Goal: Information Seeking & Learning: Understand process/instructions

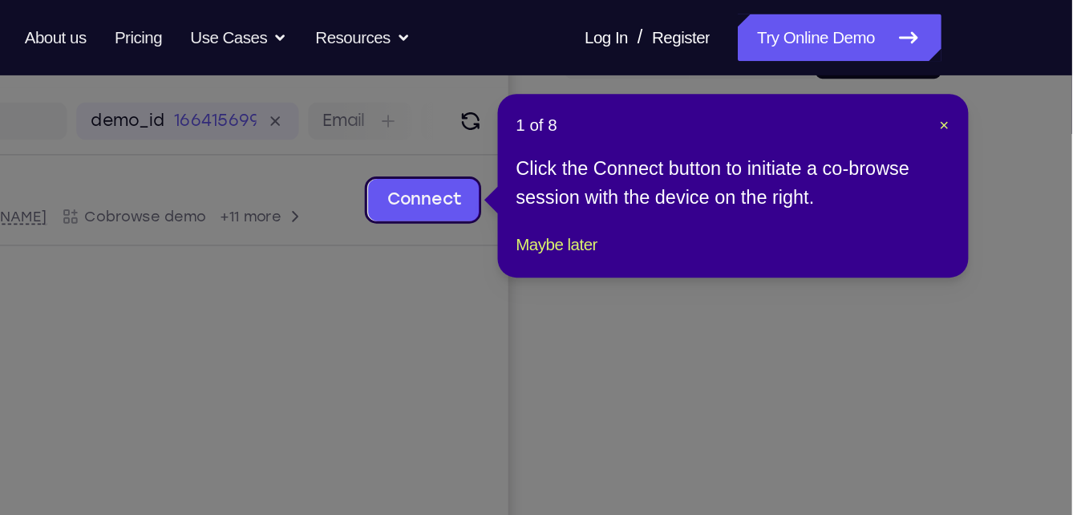
scroll to position [186, 0]
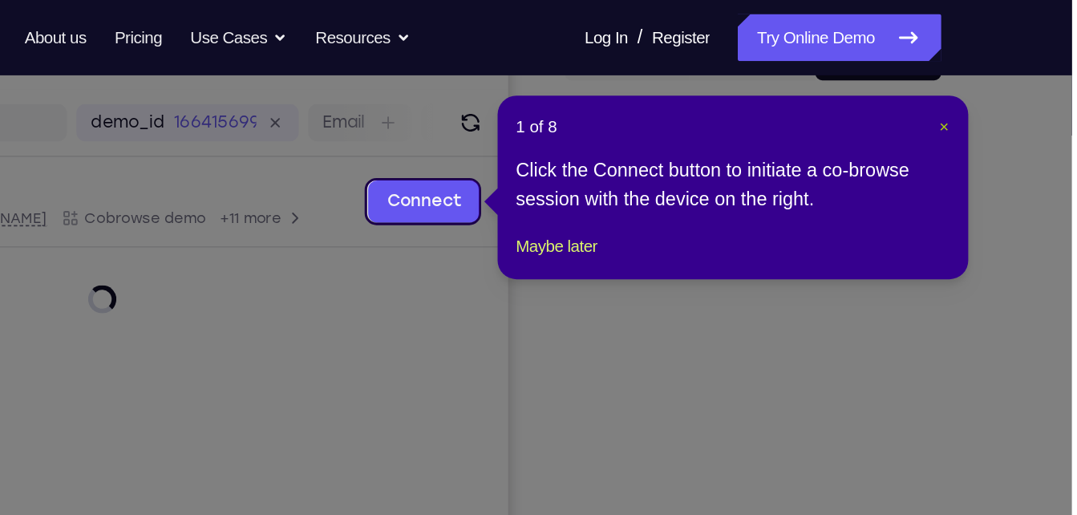
click at [989, 86] on span "×" at bounding box center [989, 85] width 6 height 13
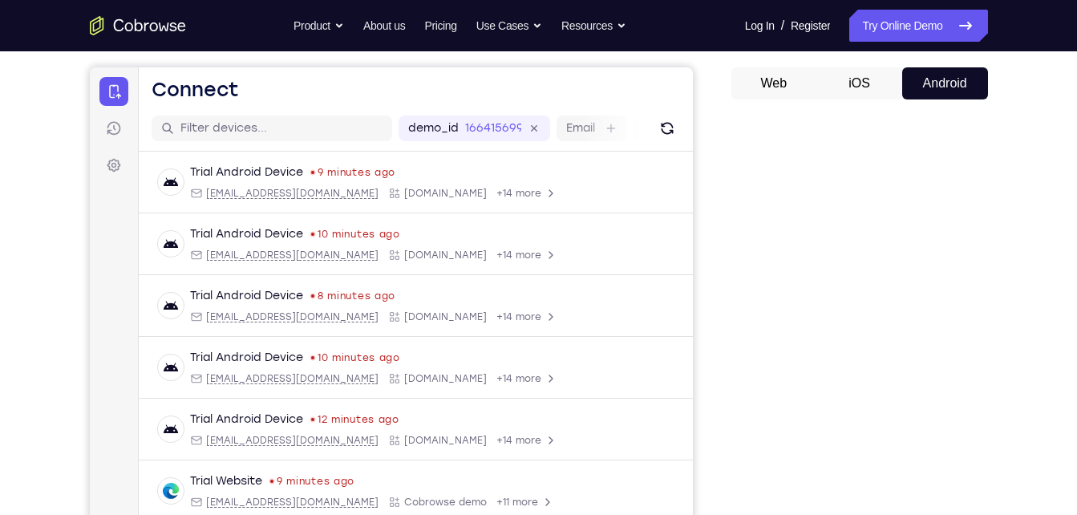
scroll to position [131, 0]
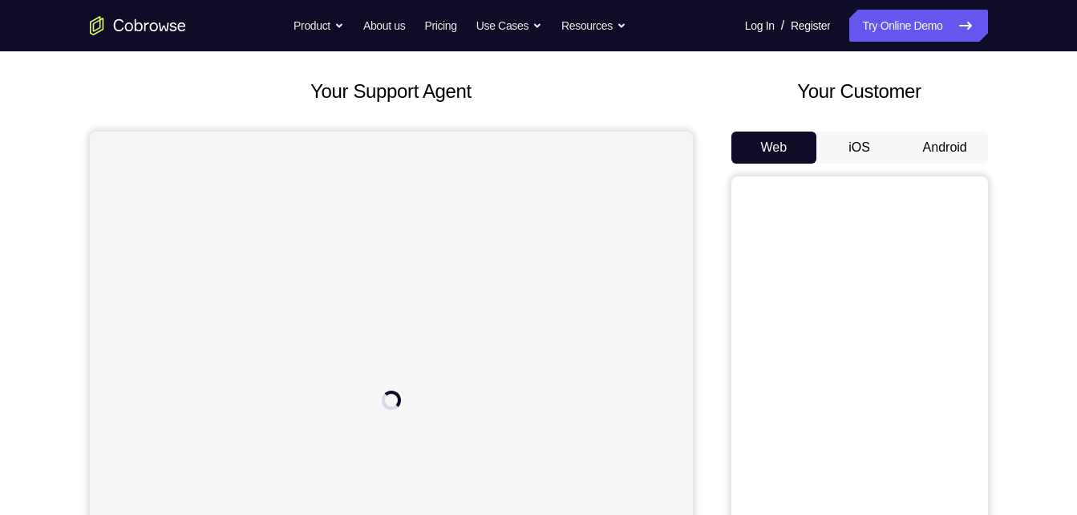
scroll to position [70, 0]
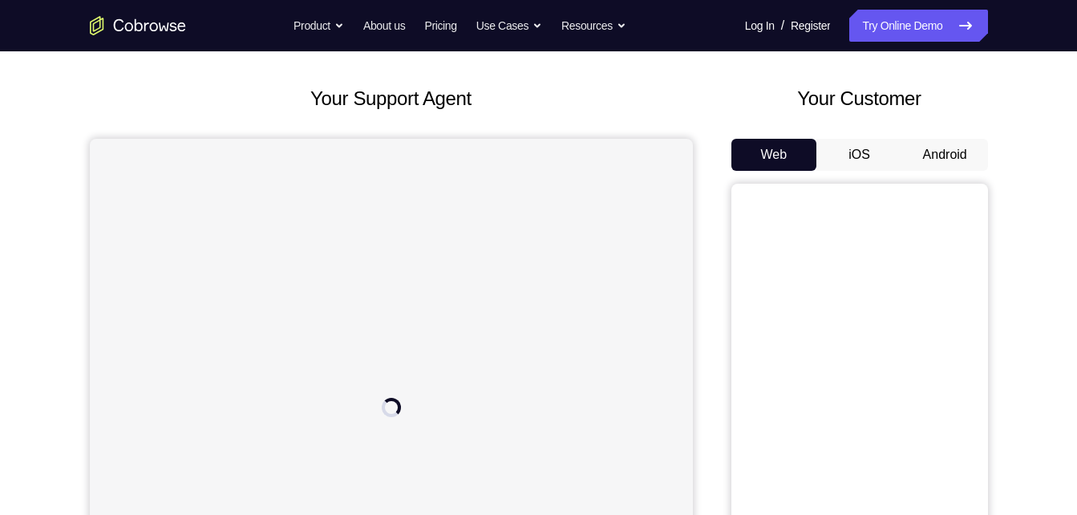
click at [946, 165] on button "Android" at bounding box center [945, 155] width 86 height 32
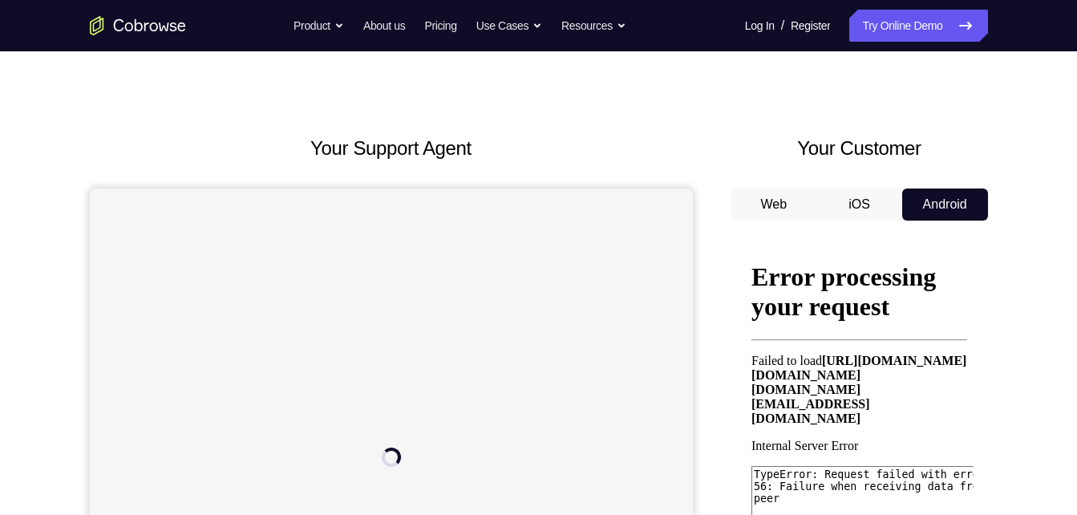
scroll to position [0, 0]
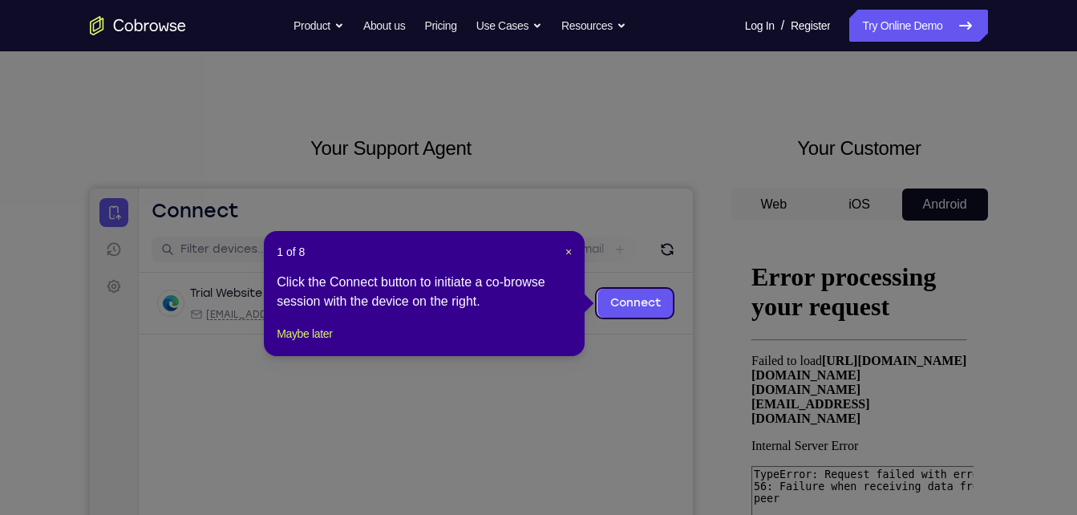
click at [945, 296] on icon at bounding box center [544, 257] width 1089 height 515
click at [928, 231] on icon at bounding box center [544, 257] width 1089 height 515
click at [630, 308] on link "Connect" at bounding box center [635, 303] width 76 height 29
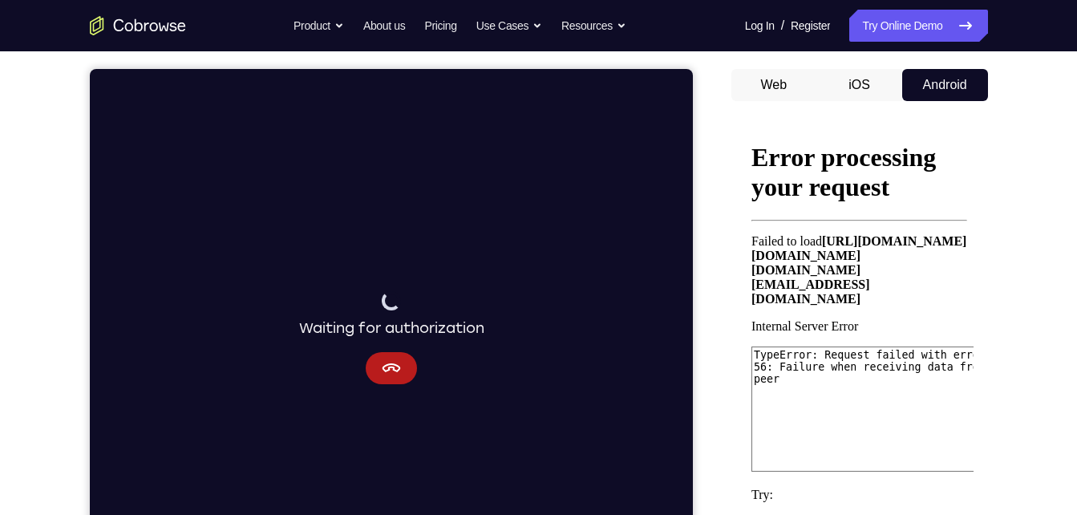
scroll to position [141, 0]
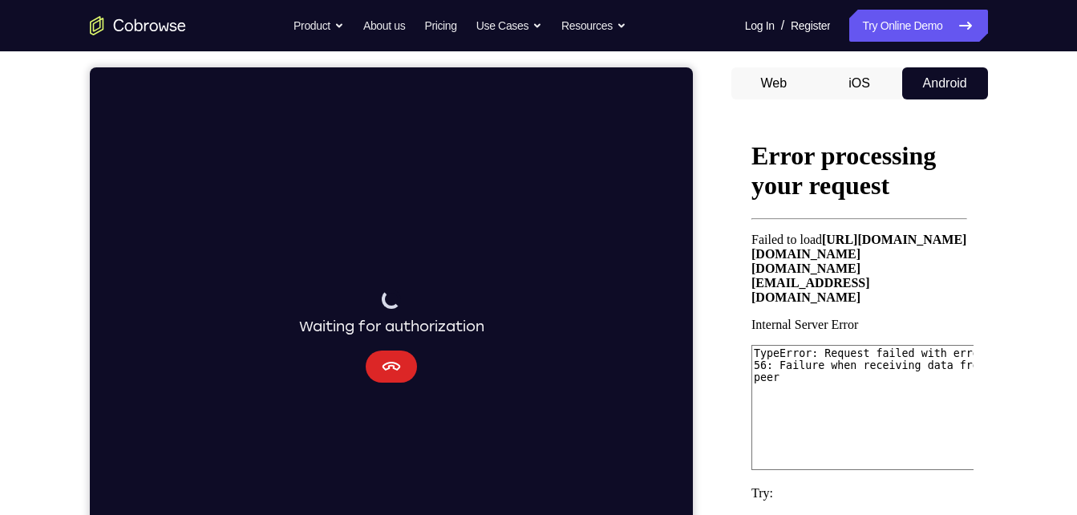
click at [388, 354] on button "Cancel" at bounding box center [390, 366] width 51 height 32
click at [848, 85] on button "iOS" at bounding box center [859, 83] width 86 height 32
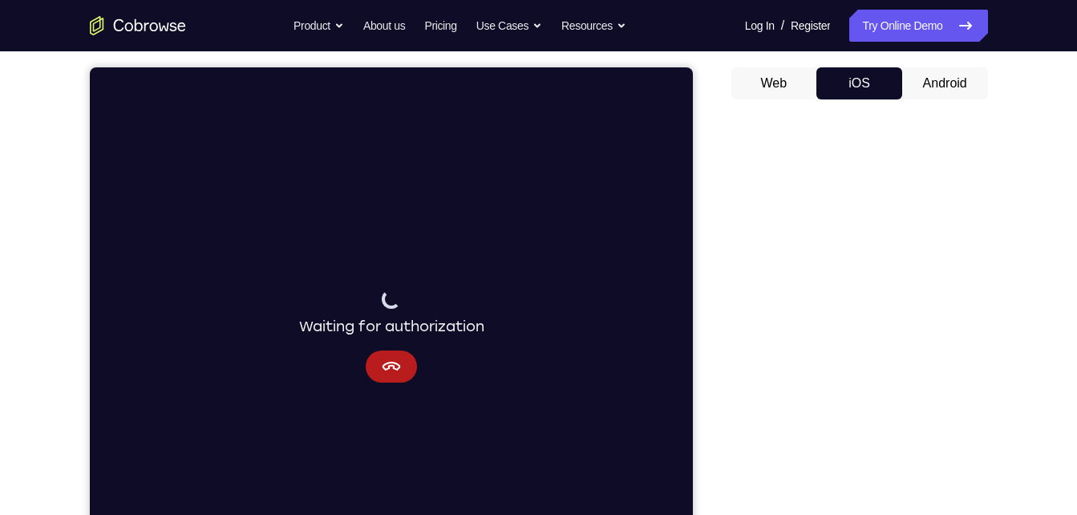
click at [939, 79] on button "Android" at bounding box center [945, 83] width 86 height 32
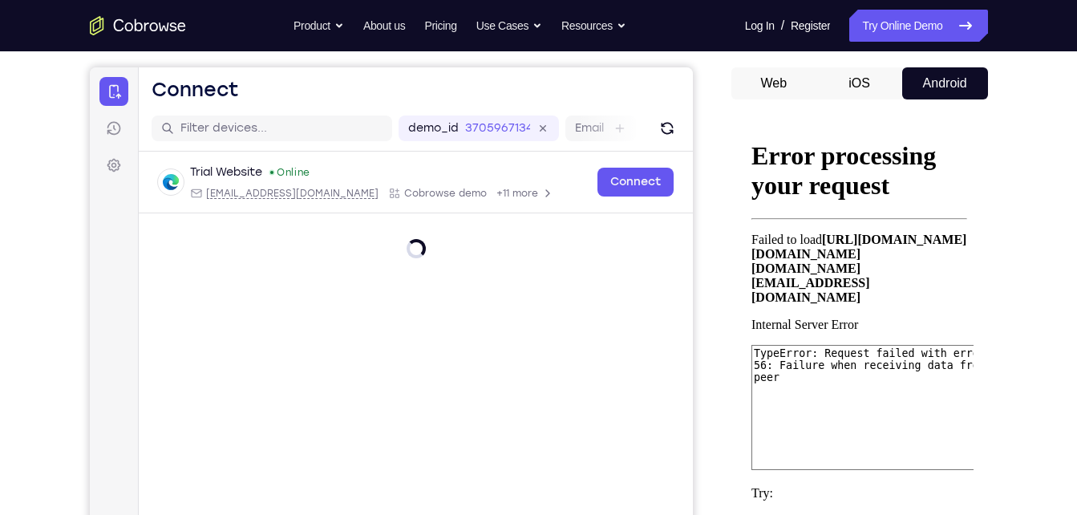
click at [856, 63] on div "Your Customer Web iOS Android" at bounding box center [859, 309] width 257 height 593
click at [801, 83] on button "Web" at bounding box center [774, 83] width 86 height 32
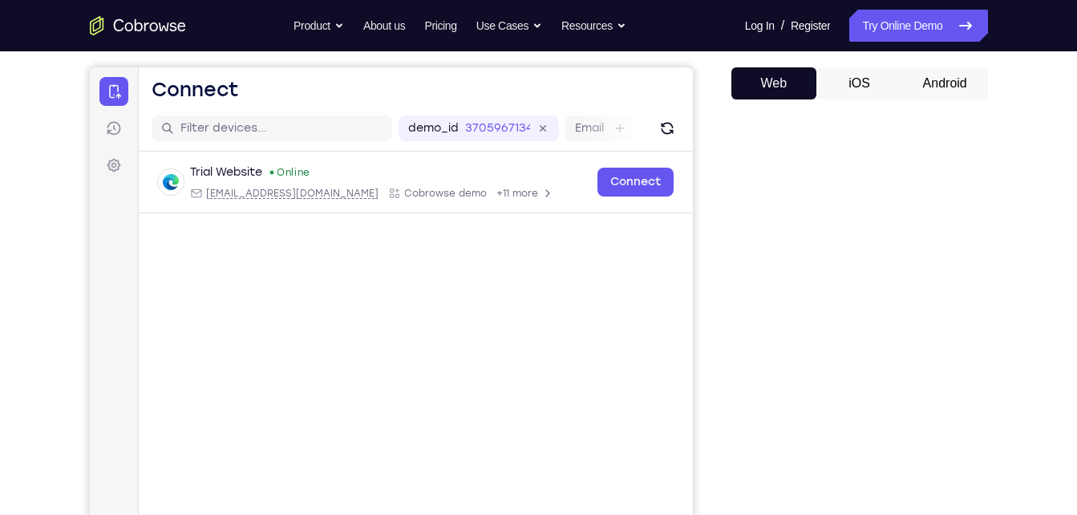
click at [930, 71] on button "Android" at bounding box center [945, 83] width 86 height 32
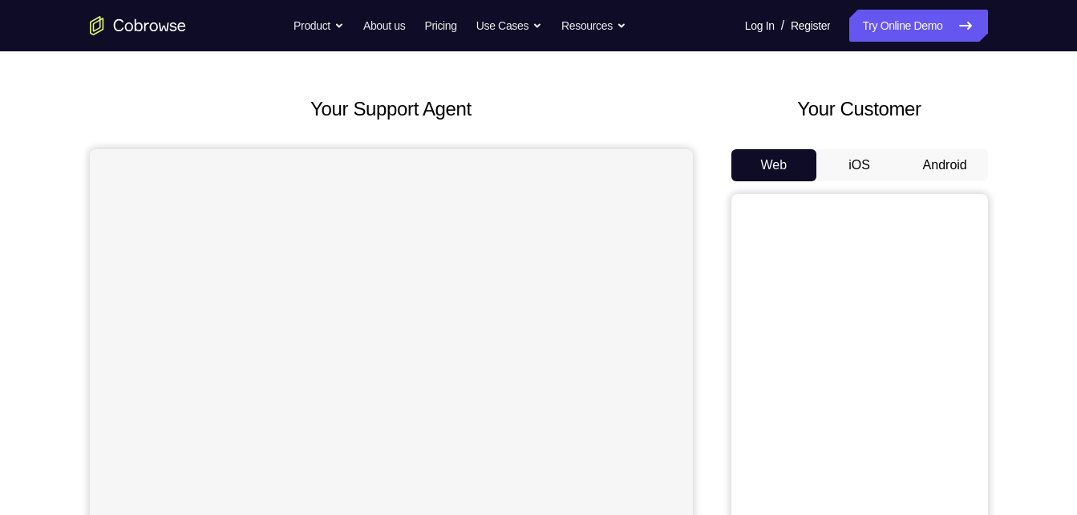
scroll to position [141, 0]
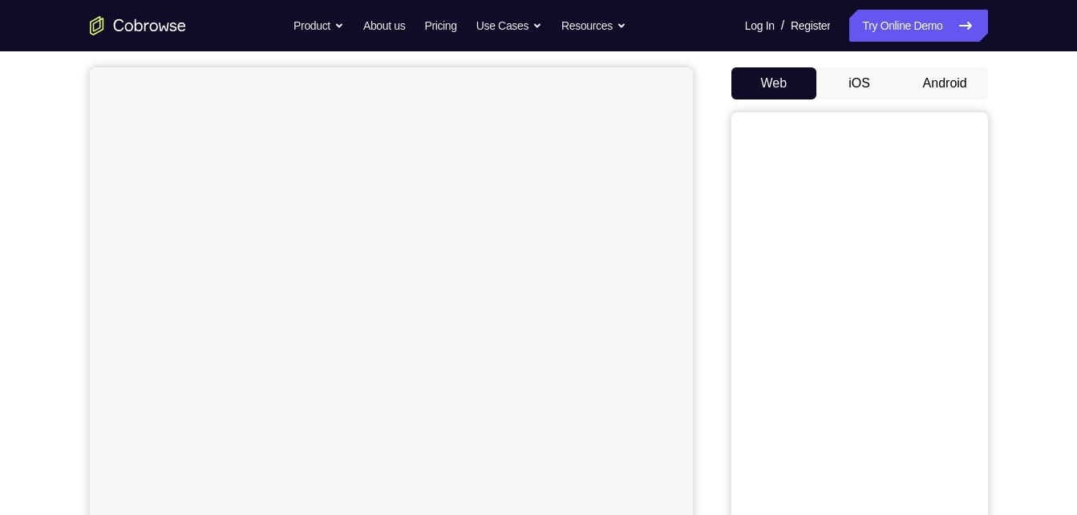
click at [933, 70] on button "Android" at bounding box center [945, 83] width 86 height 32
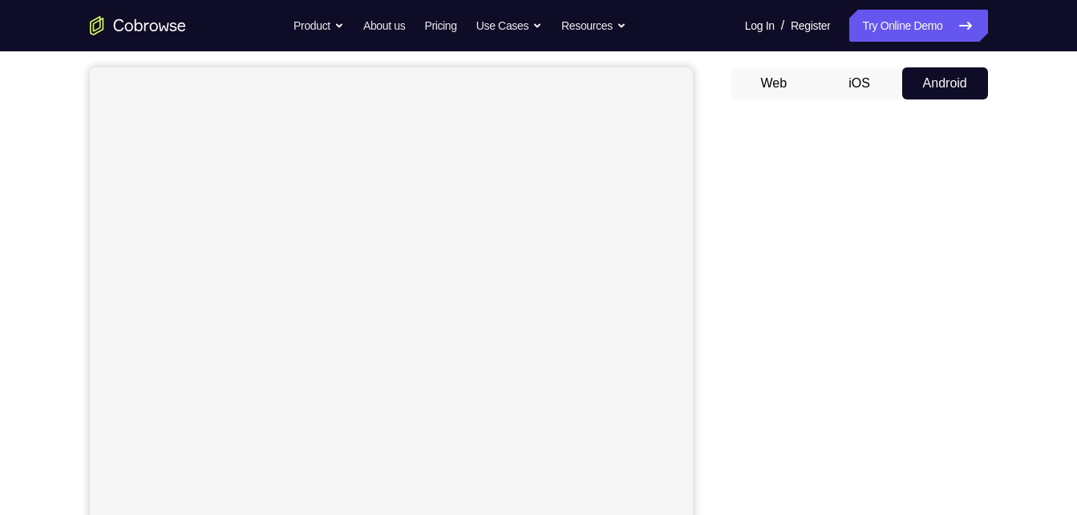
click at [705, 512] on div "Your Support Agent Your Customer Web iOS Android" at bounding box center [539, 309] width 898 height 593
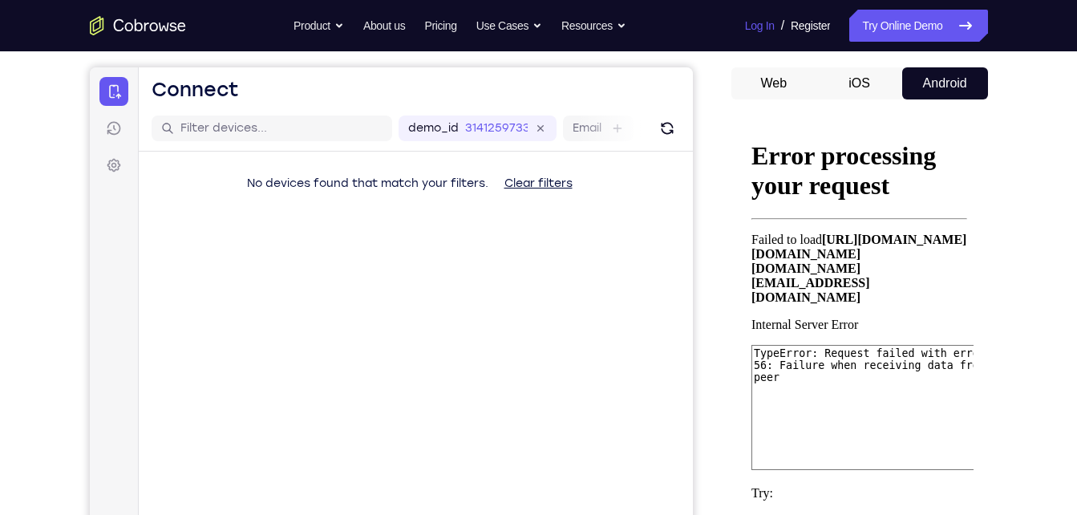
scroll to position [0, 0]
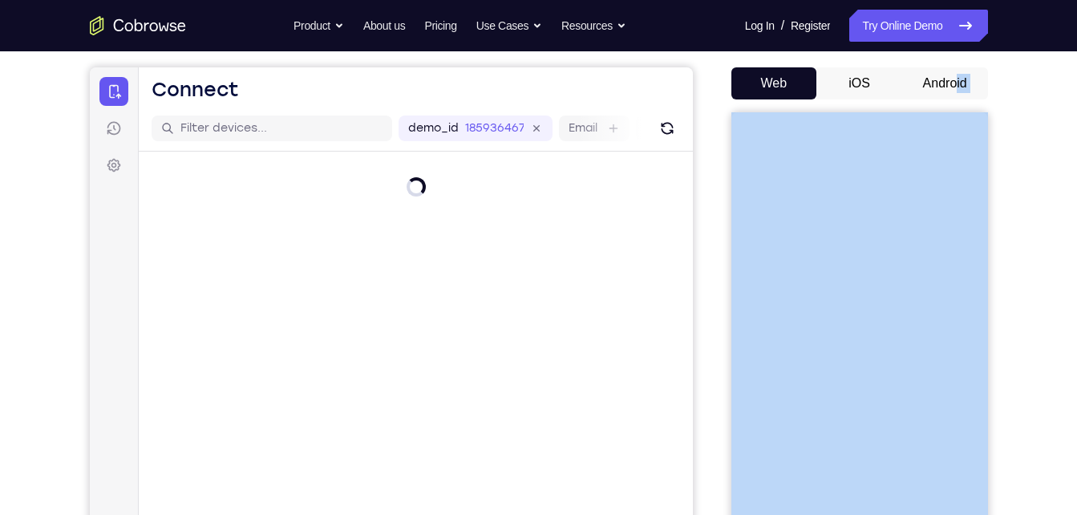
drag, startPoint x: 1027, startPoint y: 167, endPoint x: 949, endPoint y: 71, distance: 123.7
click at [949, 71] on div "Your Support Agent Your Customer Web iOS Android Next Steps We’d be happy to gi…" at bounding box center [539, 439] width 1026 height 1058
click at [949, 71] on button "Android" at bounding box center [945, 83] width 86 height 32
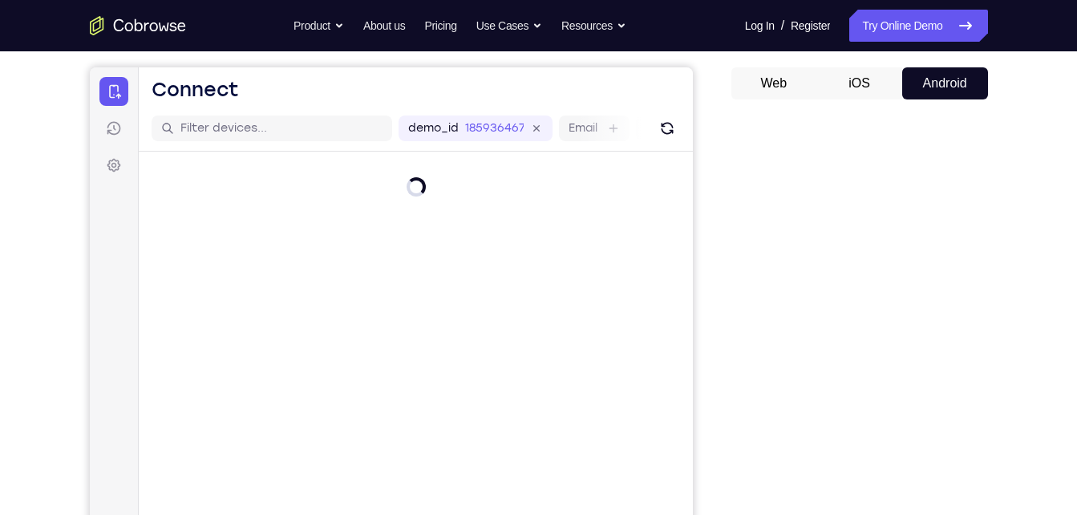
click at [1030, 140] on div "Your Support Agent Your Customer Web iOS Android Next Steps We’d be happy to gi…" at bounding box center [539, 439] width 1026 height 1058
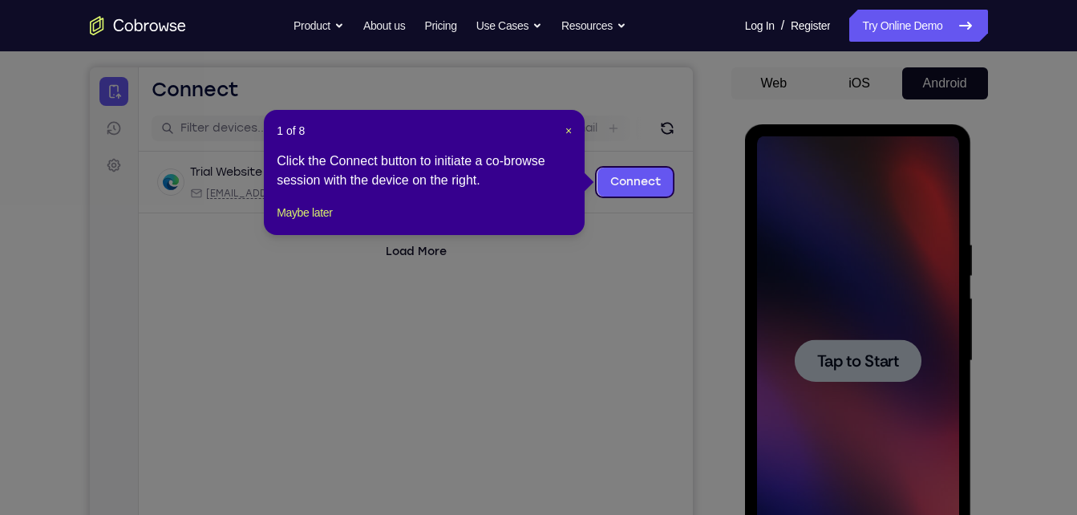
click at [574, 127] on div "1 of 8 × Click the Connect button to initiate a co-browse session with the devi…" at bounding box center [424, 172] width 321 height 125
click at [569, 127] on span "×" at bounding box center [568, 130] width 6 height 13
